Goal: Obtain resource: Download file/media

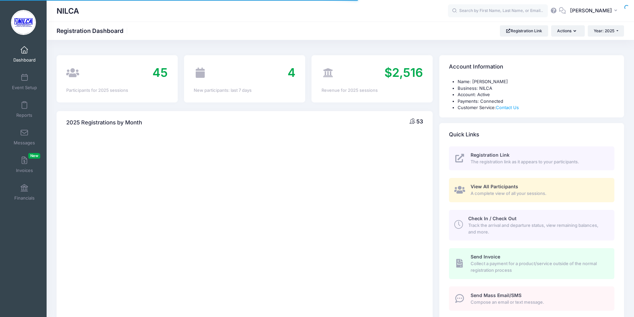
select select
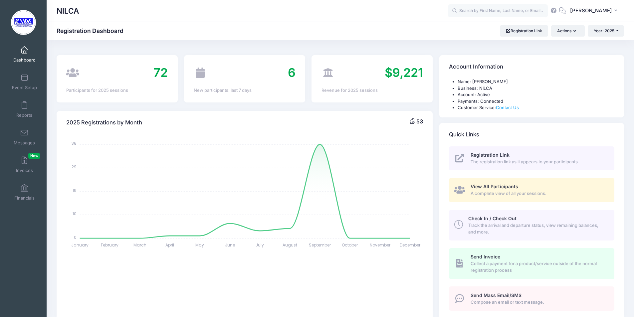
click at [474, 187] on span "View All Participants" at bounding box center [495, 187] width 48 height 6
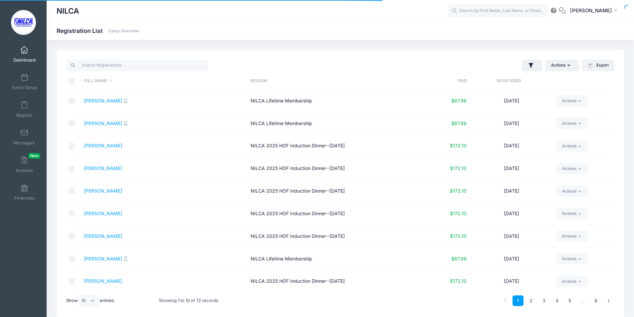
select select "10"
click at [102, 216] on link "Bussell, Berni" at bounding box center [103, 214] width 38 height 6
click at [106, 237] on link "Bussell, Jerilynn" at bounding box center [103, 236] width 38 height 6
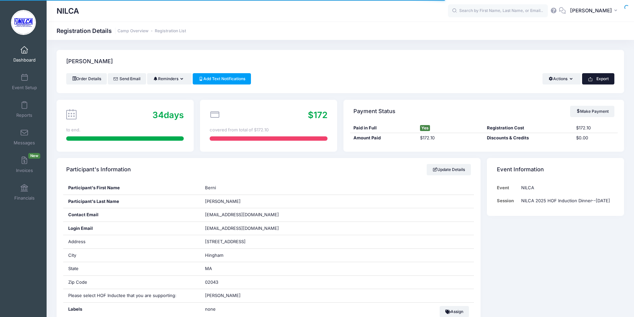
click at [591, 79] on icon "button" at bounding box center [590, 79] width 5 height 5
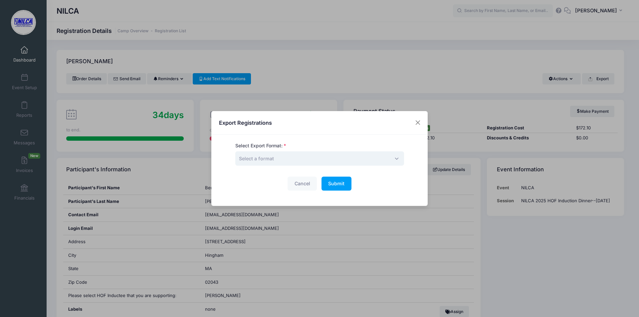
click at [364, 156] on span "Select a format" at bounding box center [319, 158] width 169 height 14
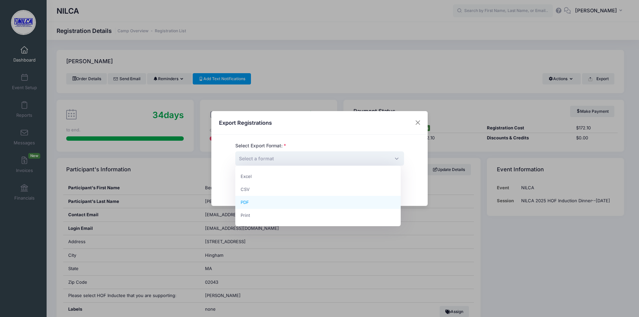
select select "pdf"
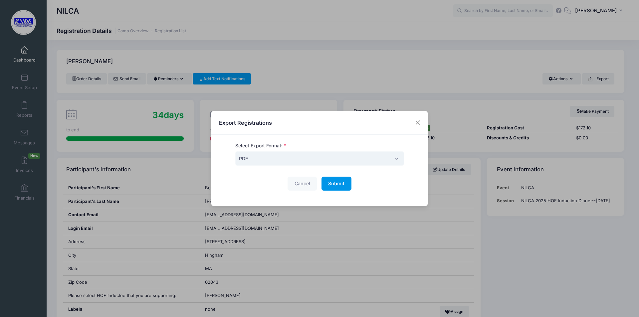
click at [342, 184] on span "Submit" at bounding box center [336, 184] width 16 height 6
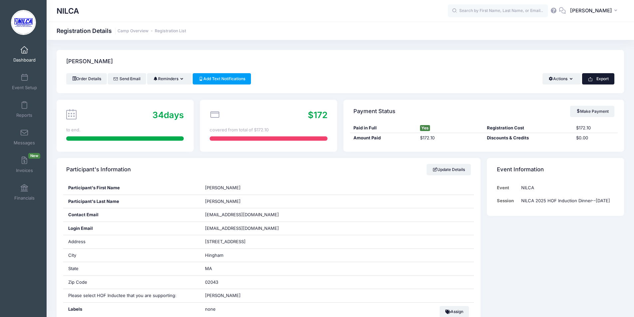
click at [591, 75] on button "Export" at bounding box center [598, 78] width 32 height 11
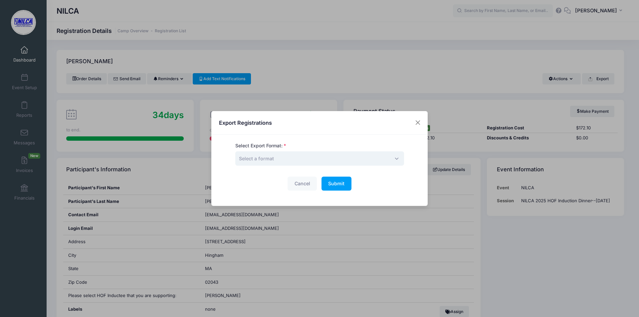
click at [320, 159] on span "Select a format" at bounding box center [319, 158] width 169 height 14
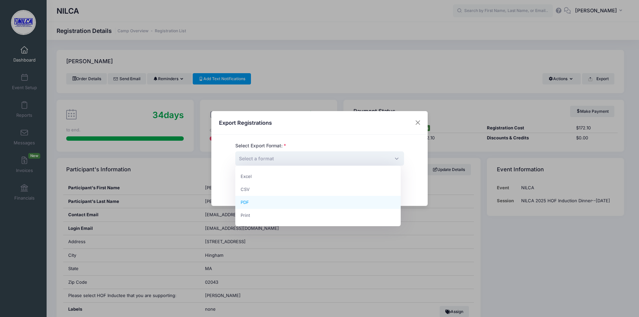
select select "pdf"
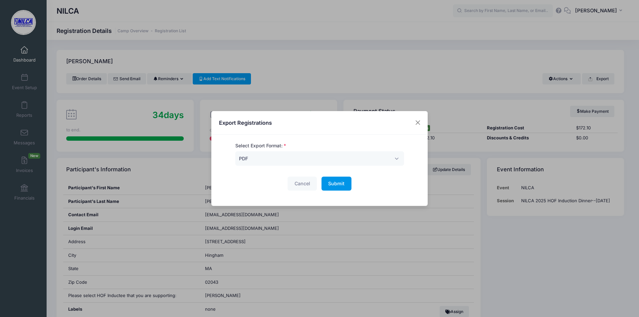
click at [334, 187] on button "Submit Please wait..." at bounding box center [337, 184] width 30 height 14
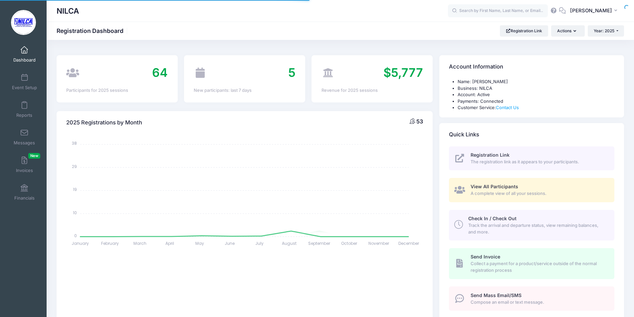
select select
